Goal: Use online tool/utility

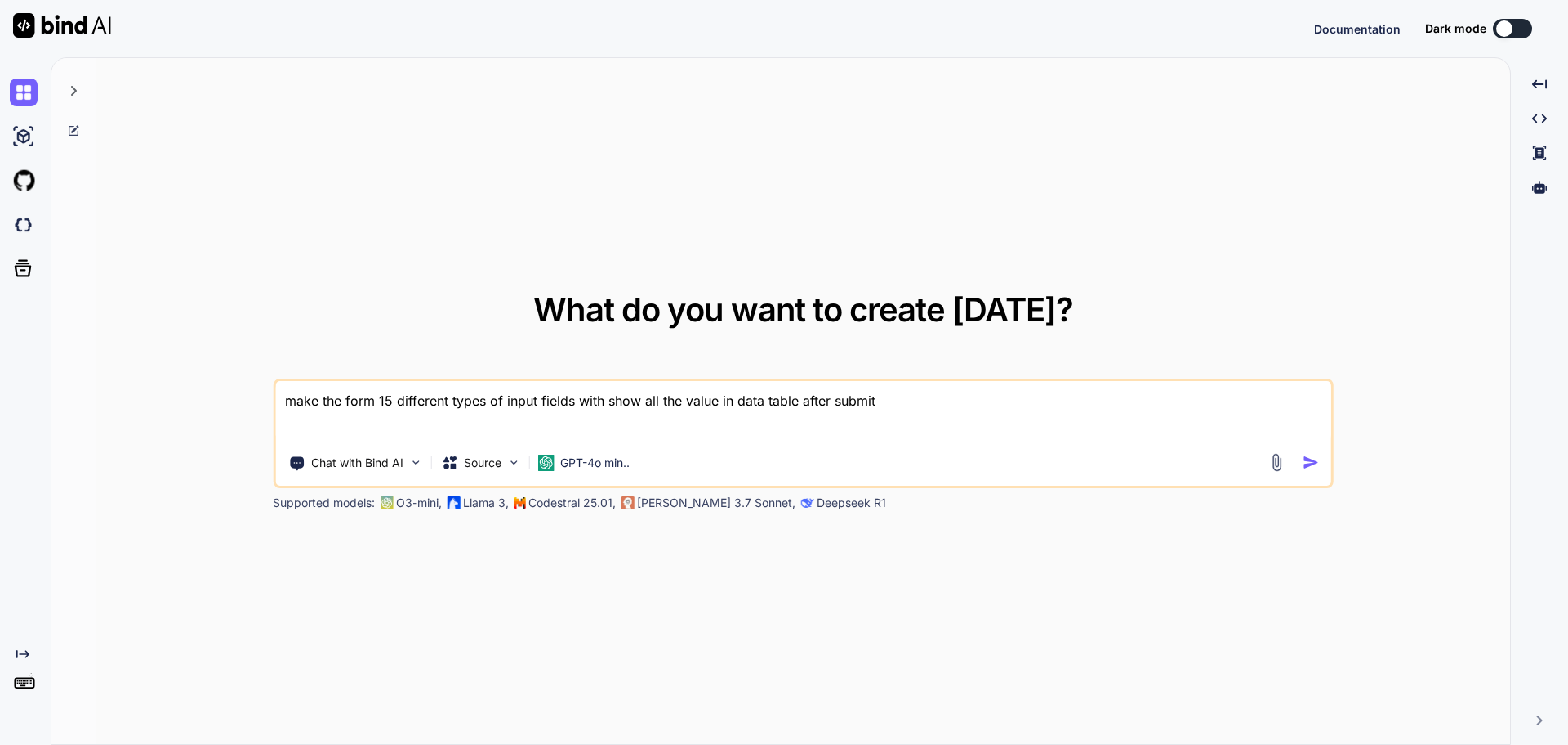
type textarea "x"
type textarea "import React from 'react'; import { useState } from 'react' function App() { va…"
type textarea "x"
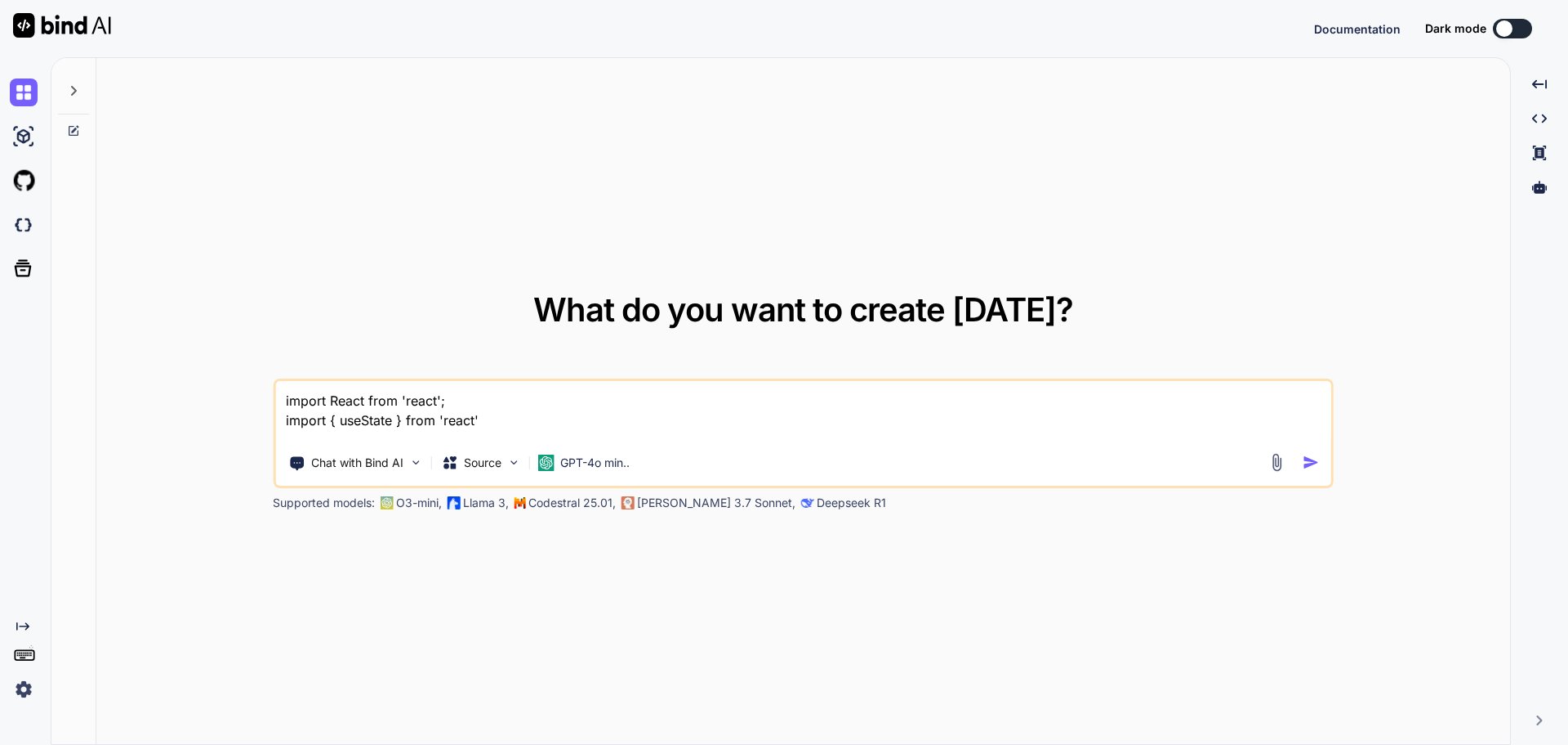
scroll to position [316, 0]
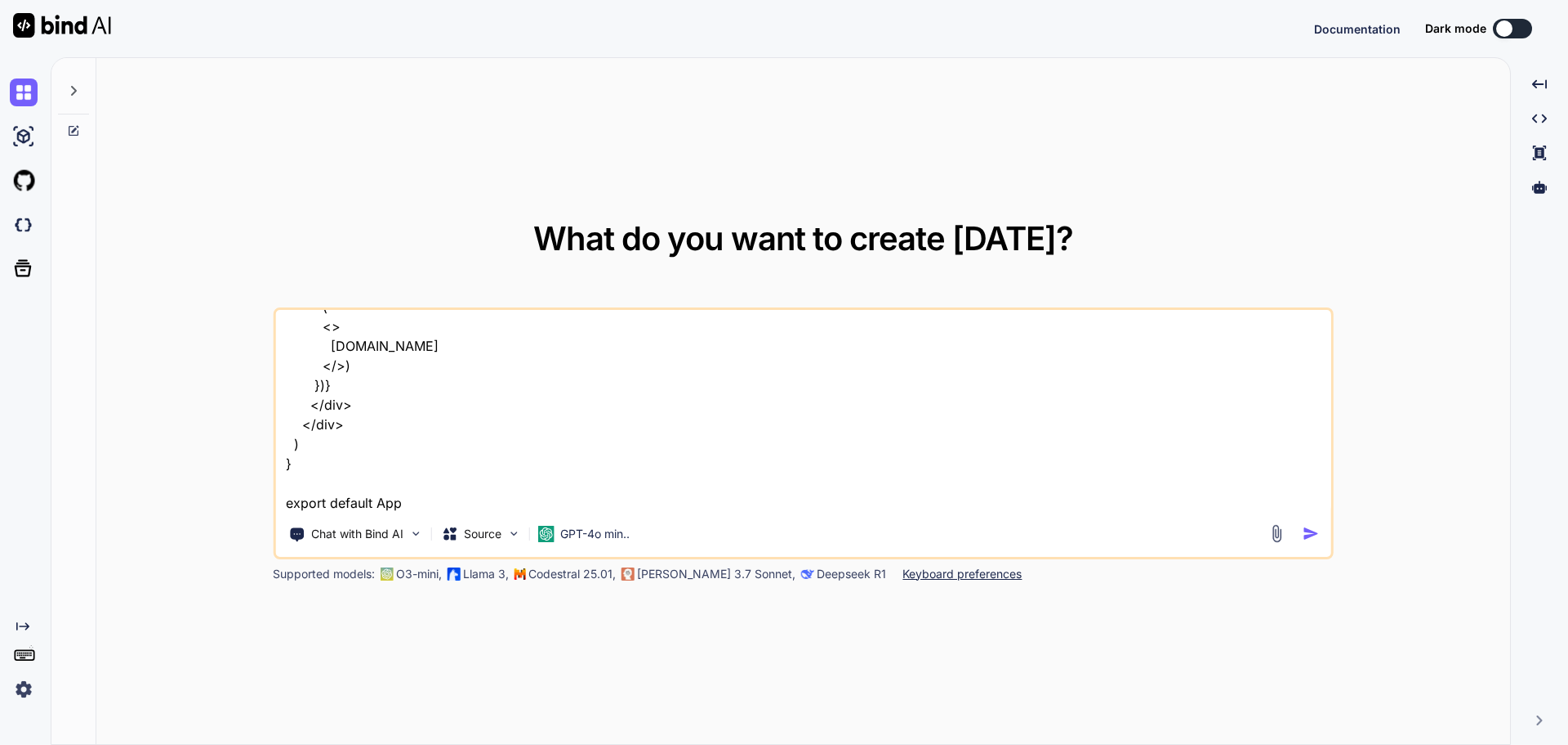
type textarea "import React from 'react'; import { useState } from 'react' function App() { va…"
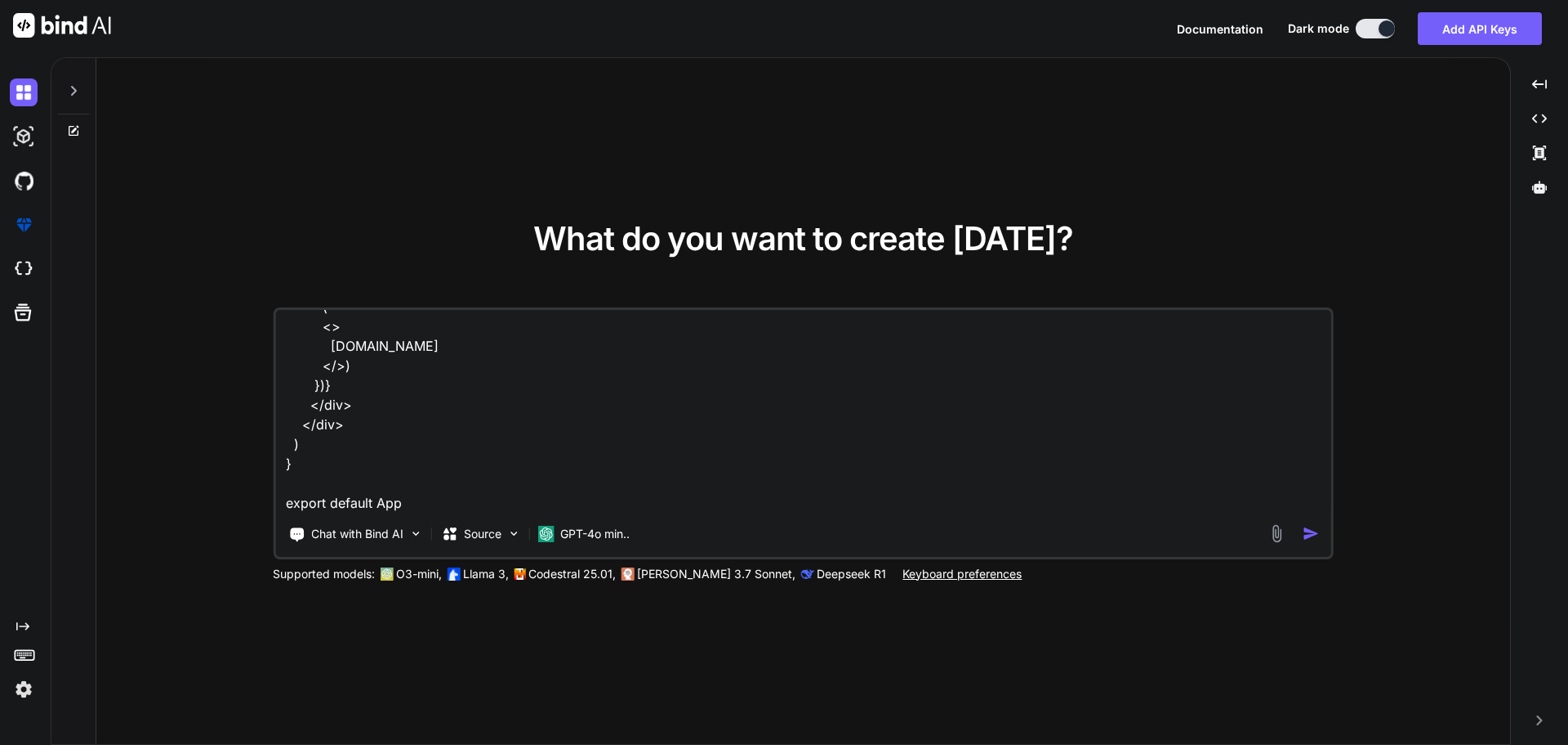
type textarea "x"
type textarea "import React from 'react'; import { useState } from 'react' function App() { va…"
click at [383, 509] on textarea "import React from 'react'; import { useState } from 'react' function App() { va…" at bounding box center [804, 411] width 1056 height 203
type textarea "x"
click at [377, 504] on textarea "import React from 'react'; import { useState } from 'react' function App() { va…" at bounding box center [804, 411] width 1056 height 203
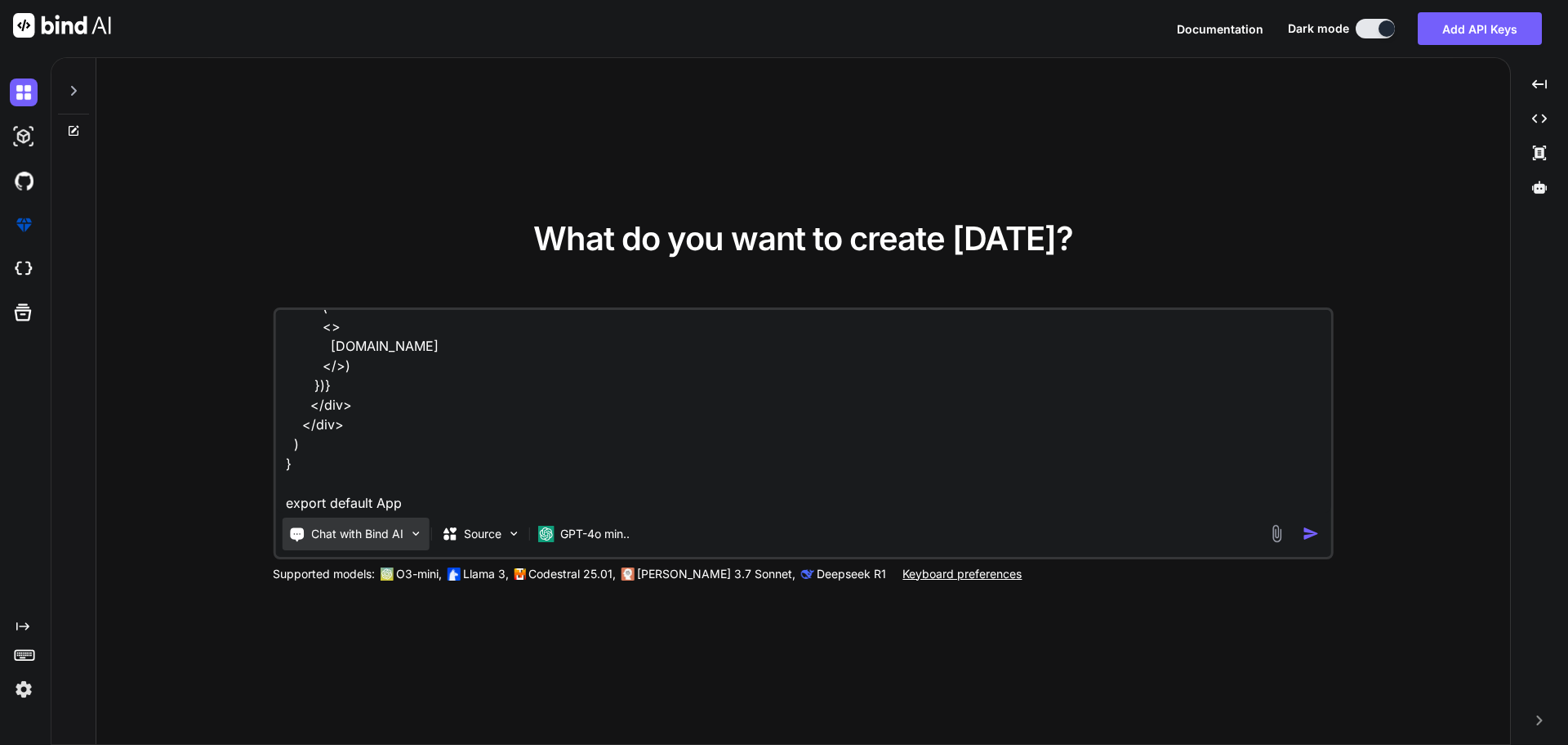
type textarea "import React from 'react'; import { useState } from 'react' function App() { va…"
type textarea "x"
type textarea "import React from 'react'; import { useState } from 'react' function App() { va…"
type textarea "x"
type textarea "import React from 'react'; import { useState } from 'react' function App() { va…"
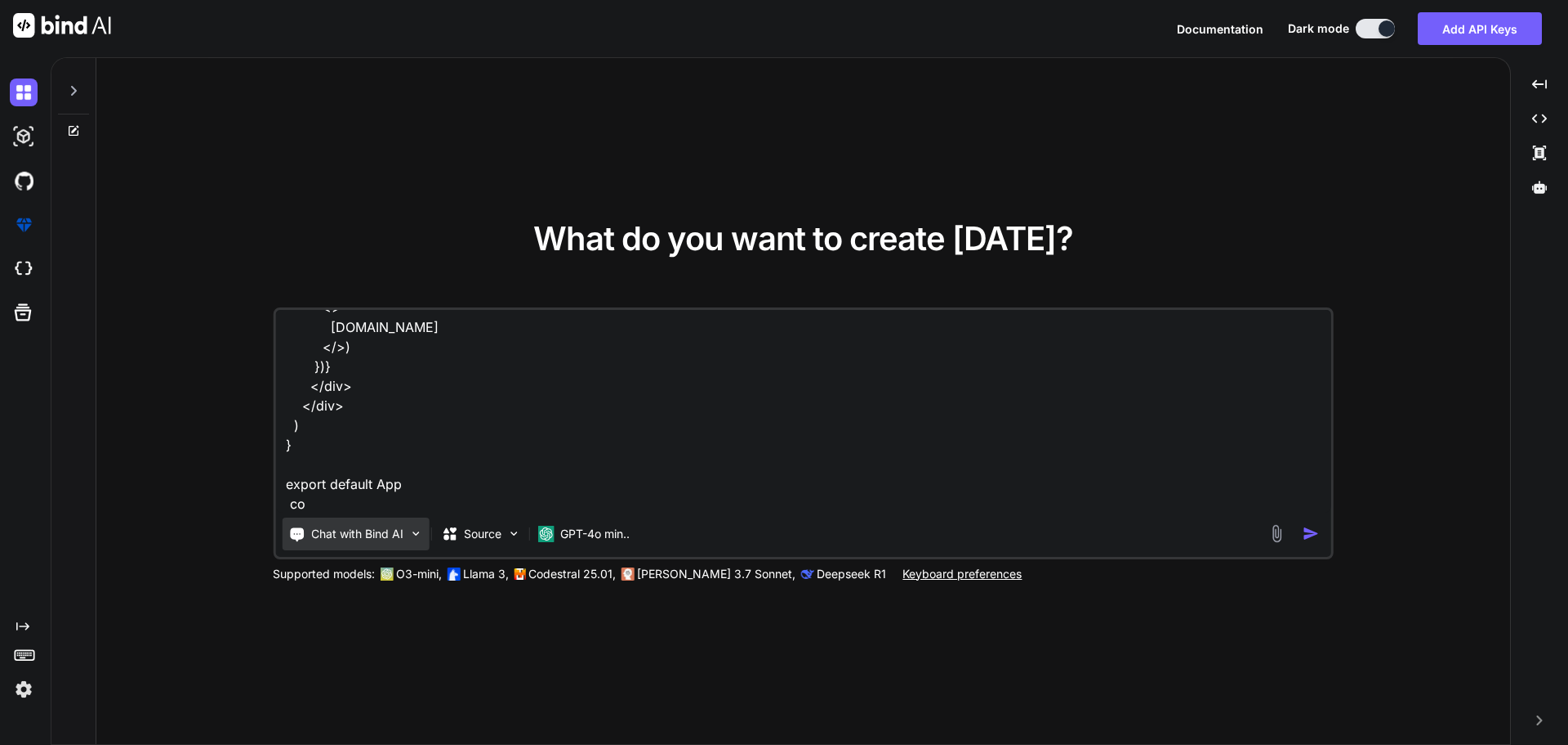
type textarea "x"
type textarea "import React from 'react'; import { useState } from 'react' function App() { va…"
type textarea "x"
type textarea "import React from 'react'; import { useState } from 'react' function App() { va…"
type textarea "x"
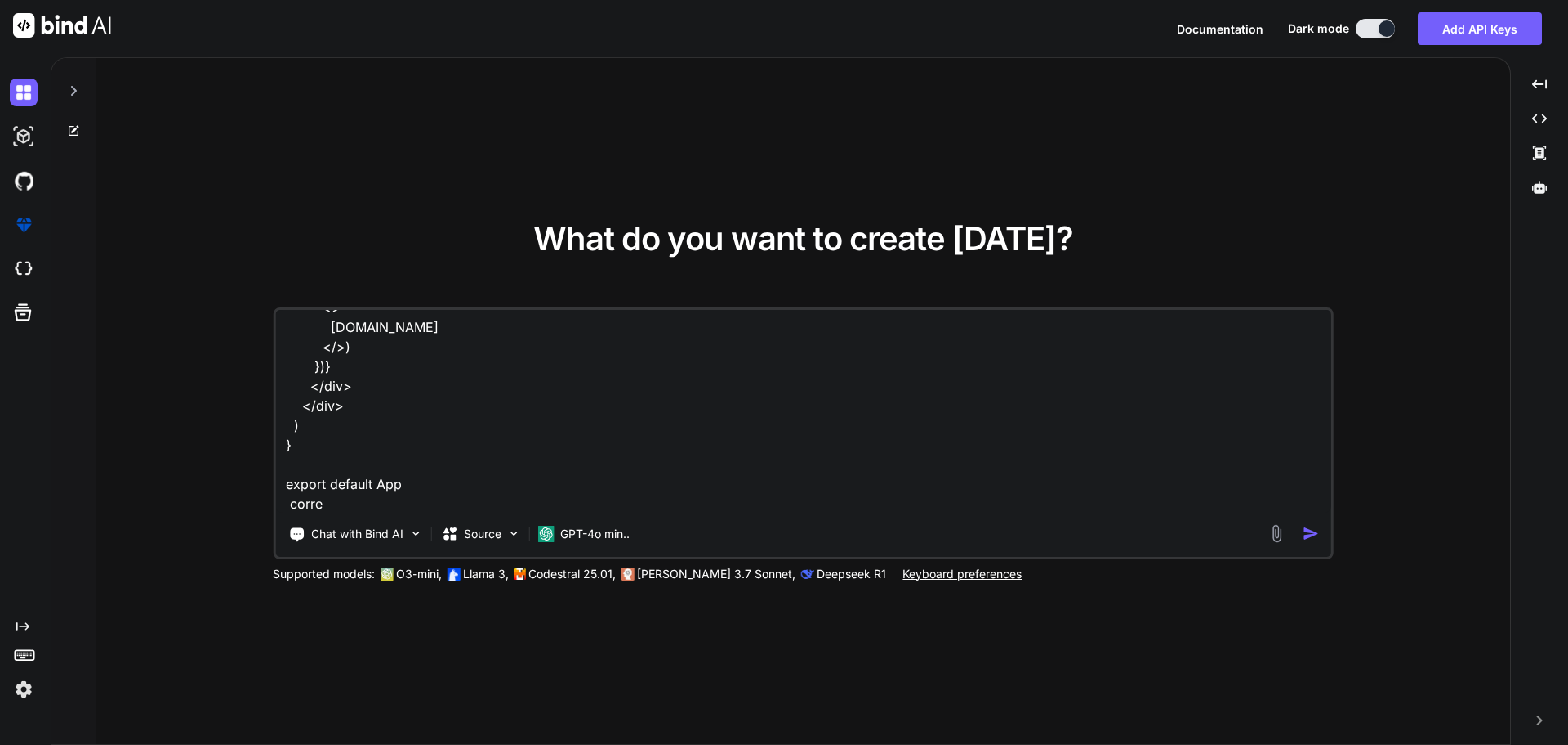
type textarea "import React from 'react'; import { useState } from 'react' function App() { va…"
type textarea "x"
type textarea "import React from 'react'; import { useState } from 'react' function App() { va…"
type textarea "x"
type textarea "import React from 'react'; import { useState } from 'react' function App() { va…"
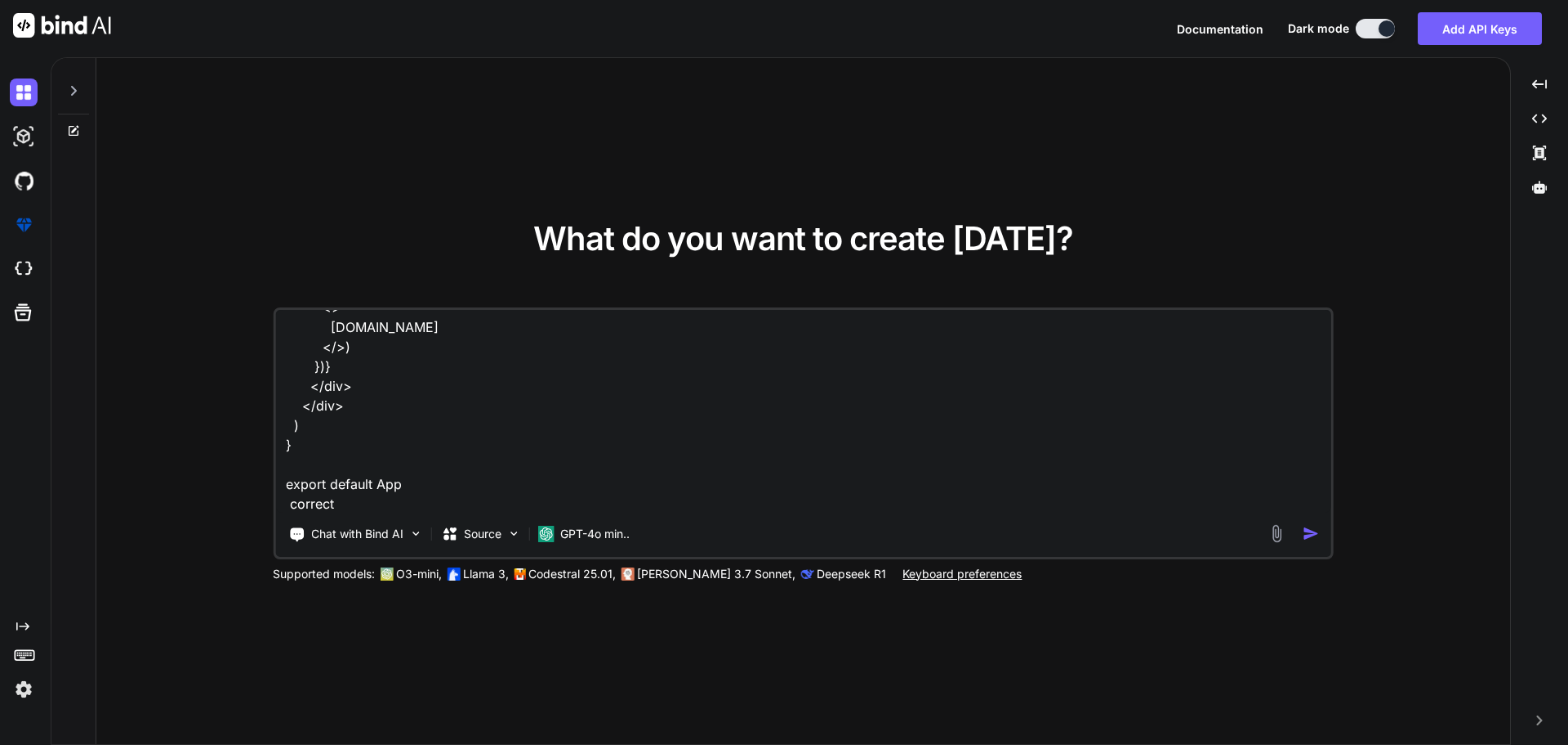
type textarea "x"
type textarea "import React from 'react'; import { useState } from 'react' function App() { va…"
type textarea "x"
type textarea "import React from 'react'; import { useState } from 'react' function App() { va…"
type textarea "x"
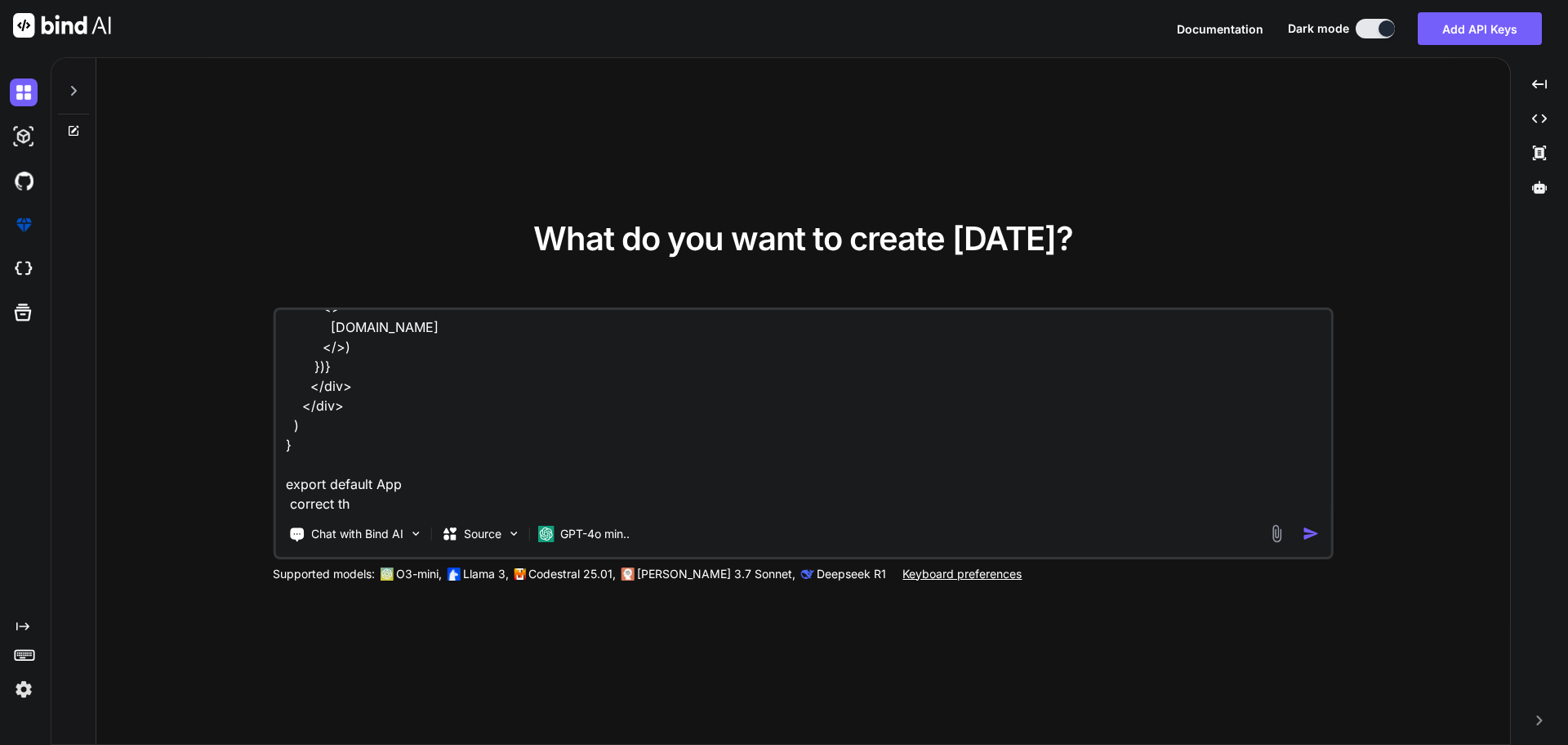
type textarea "import React from 'react'; import { useState } from 'react' function App() { va…"
type textarea "x"
type textarea "import React from 'react'; import { useState } from 'react' function App() { va…"
type textarea "x"
type textarea "import React from 'react'; import { useState } from 'react' function App() { va…"
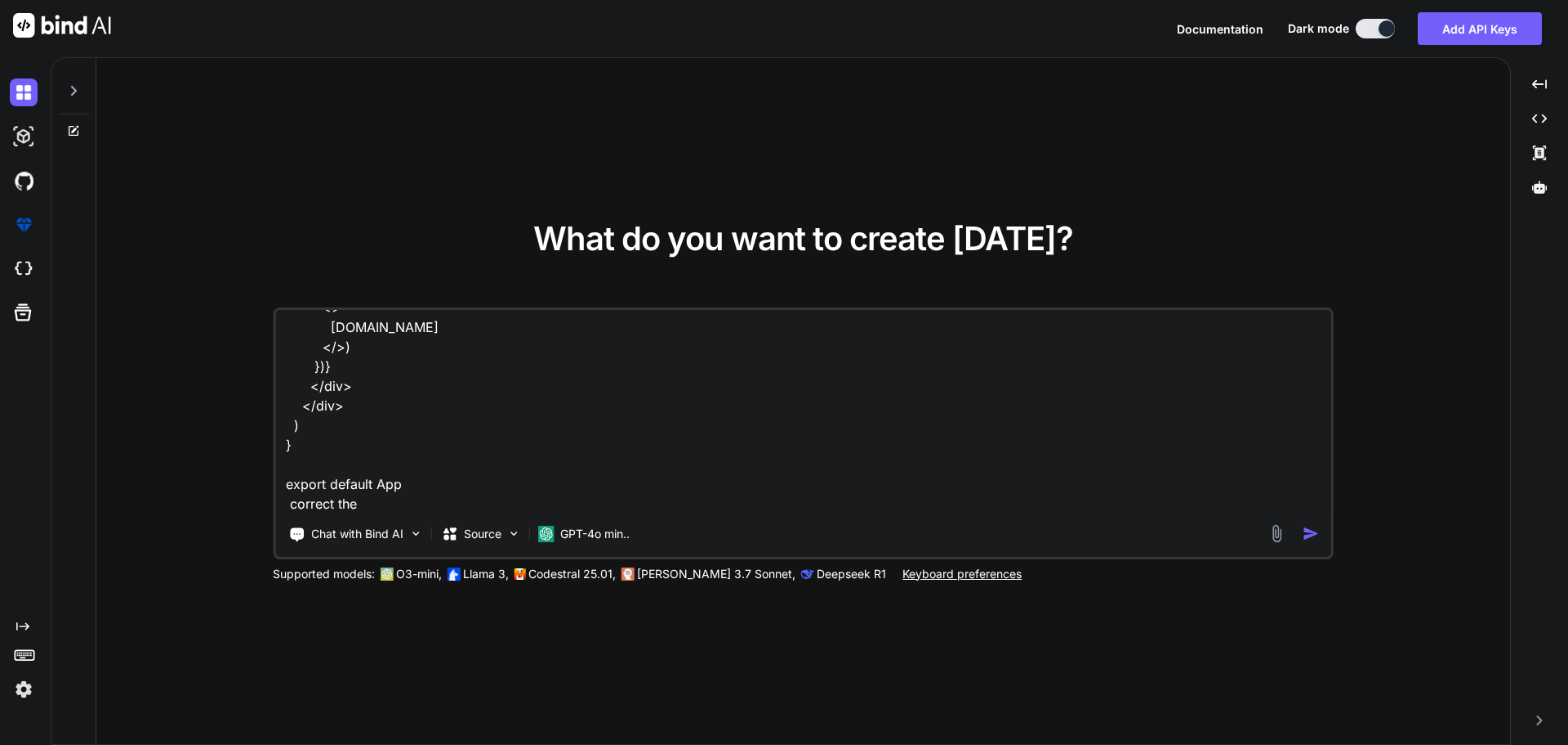
type textarea "x"
type textarea "import React from 'react'; import { useState } from 'react' function App() { va…"
type textarea "x"
type textarea "import React from 'react'; import { useState } from 'react' function App() { va…"
type textarea "x"
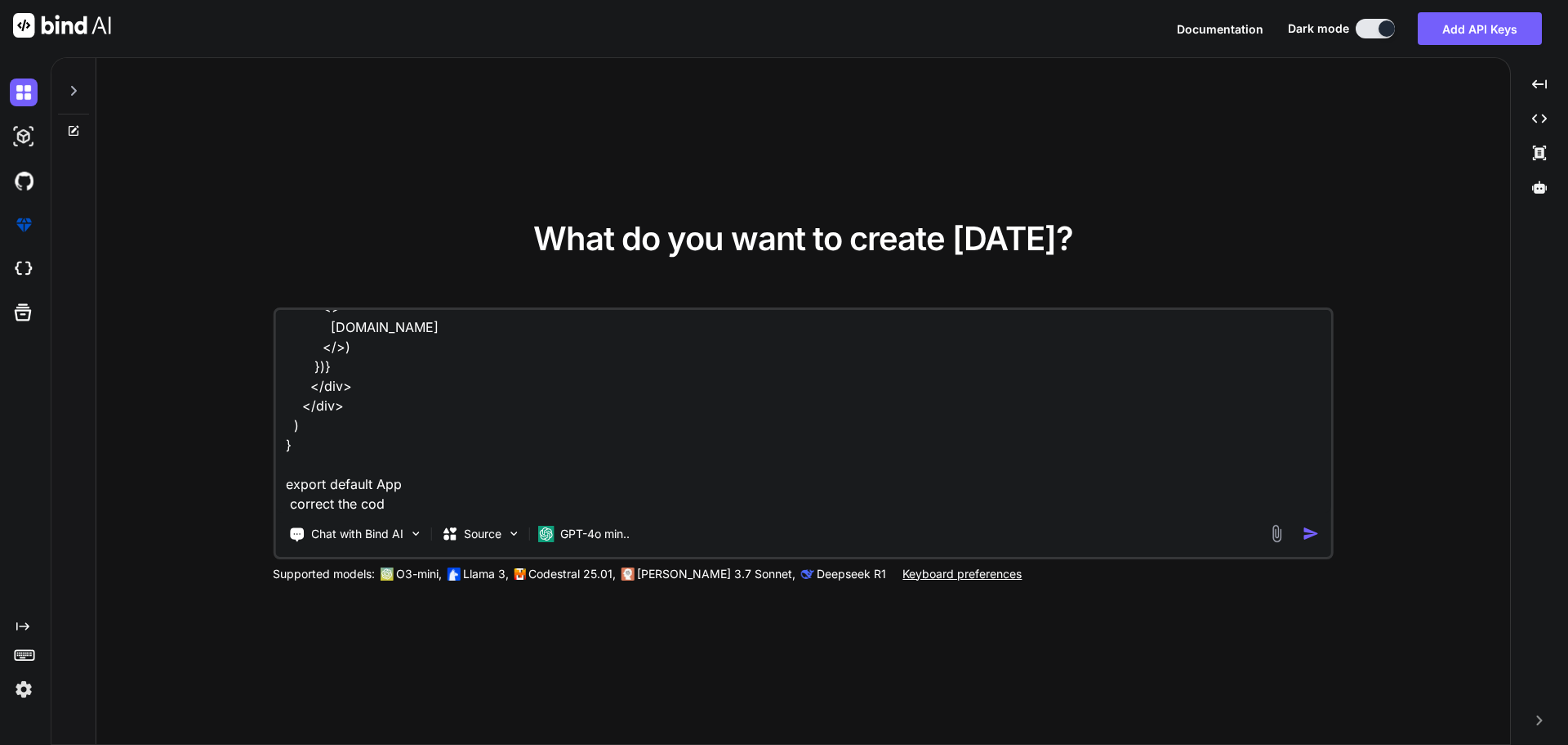
type textarea "import React from 'react'; import { useState } from 'react' function App() { va…"
type textarea "x"
type textarea "import React from 'react'; import { useState } from 'react' function App() { va…"
click at [1310, 534] on img "button" at bounding box center [1311, 532] width 17 height 17
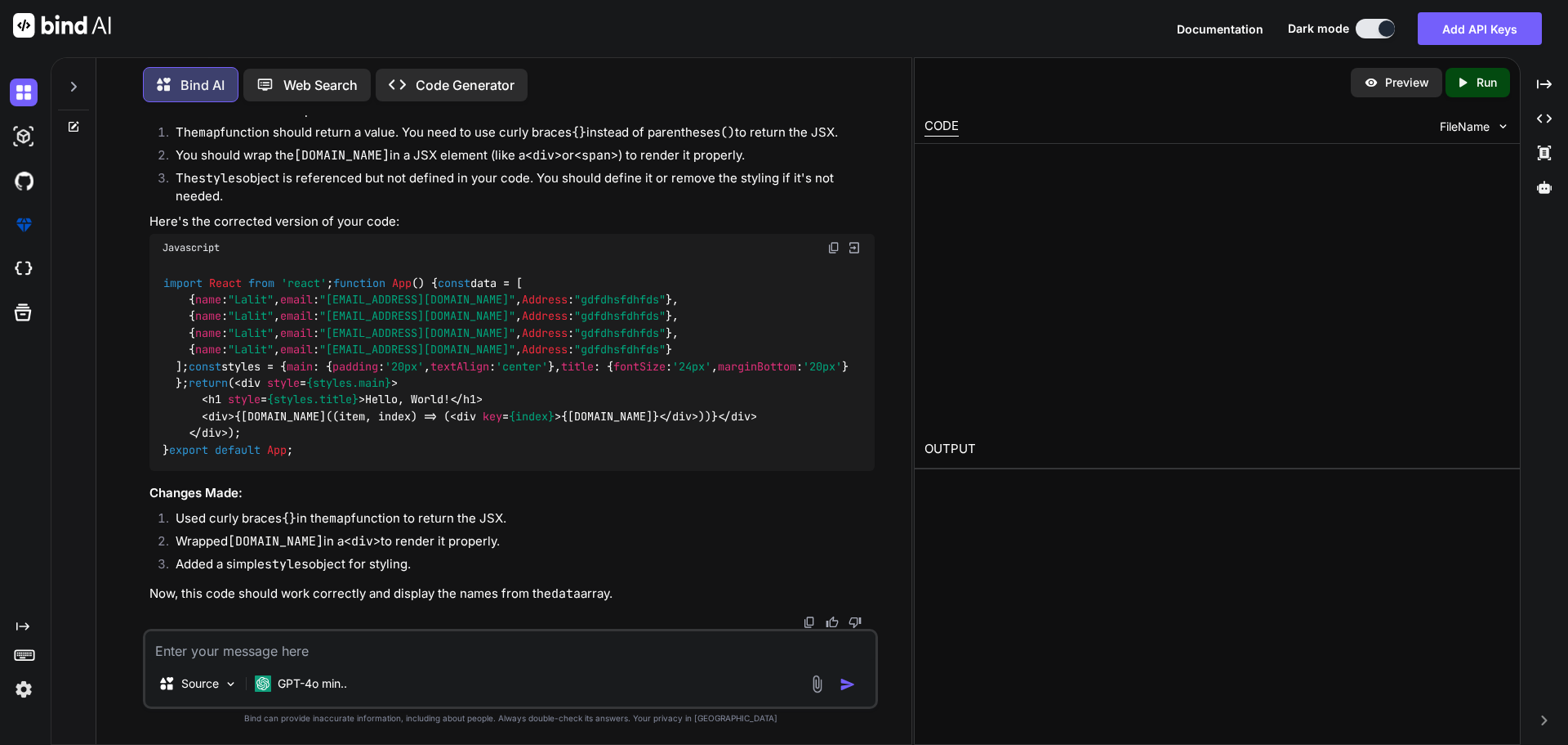
scroll to position [344, 0]
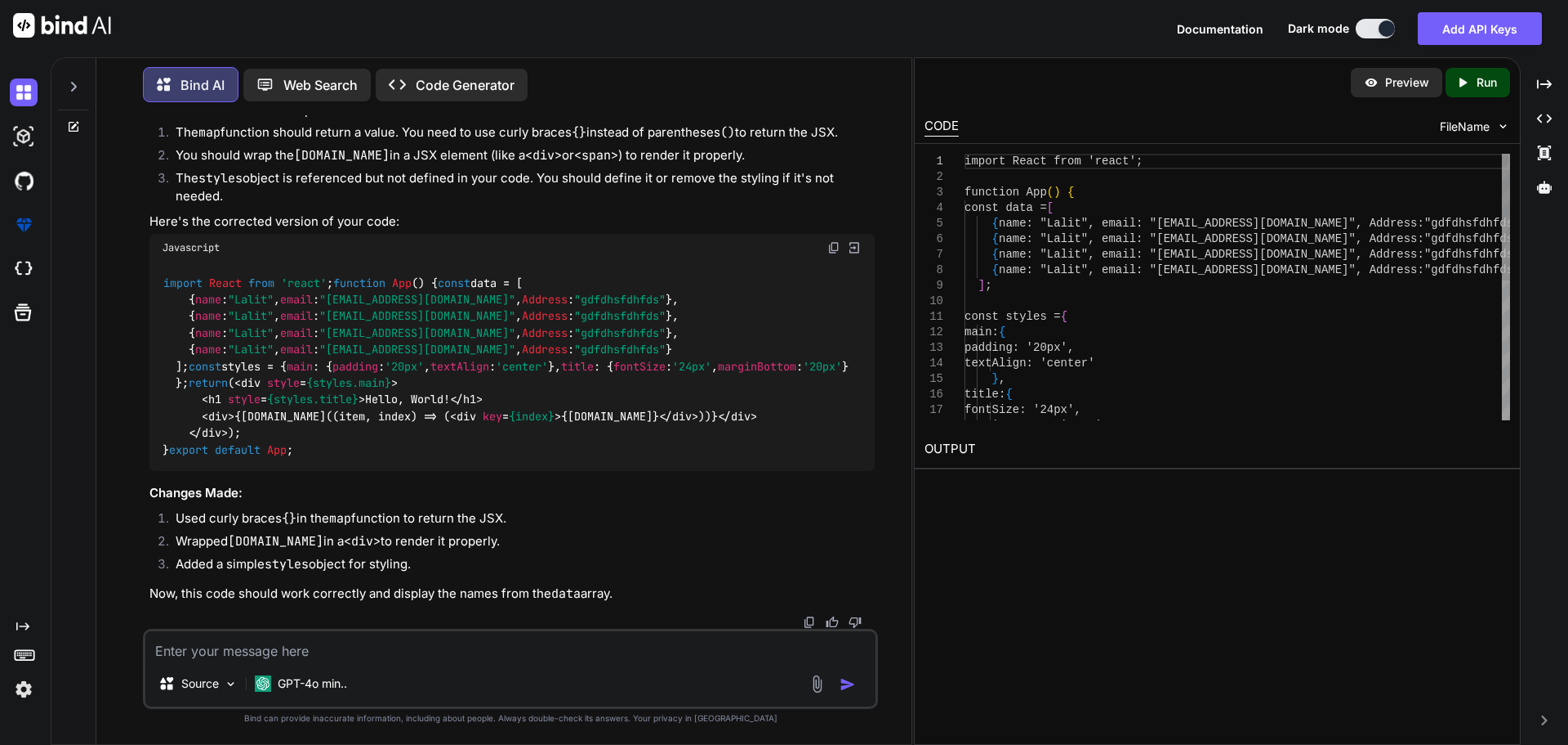
type textarea "x"
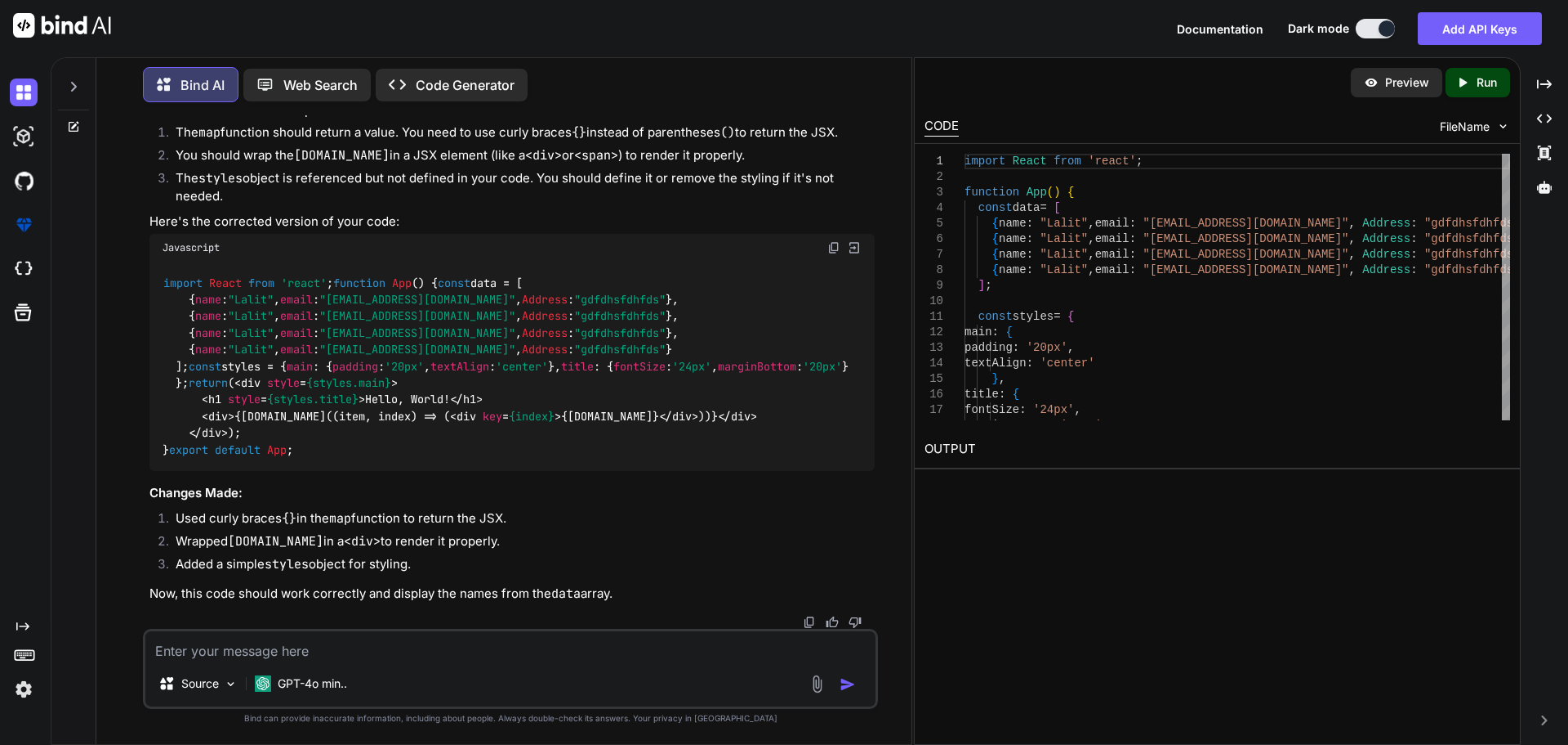
scroll to position [181, 0]
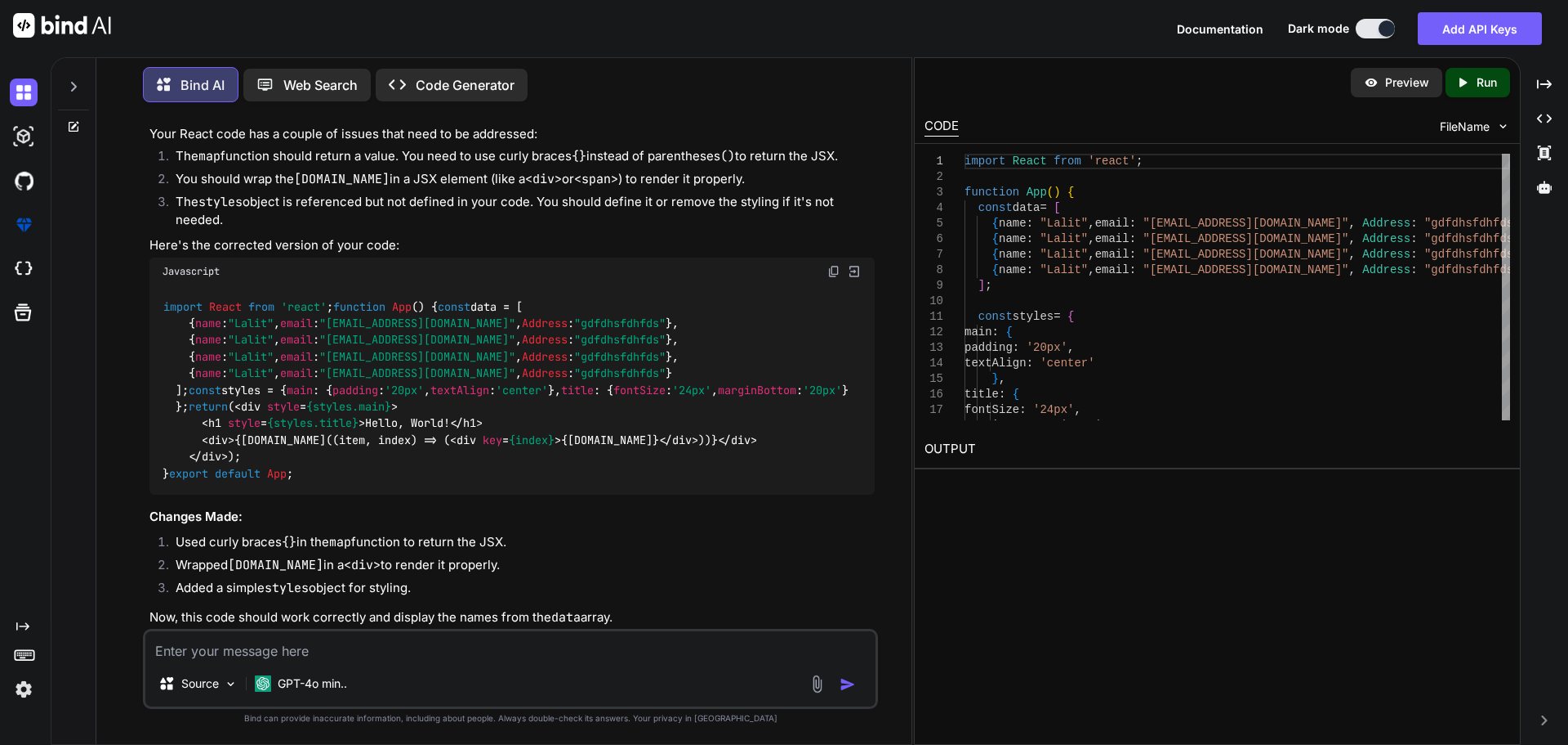
click at [831, 265] on img at bounding box center [833, 271] width 13 height 13
